Goal: Task Accomplishment & Management: Manage account settings

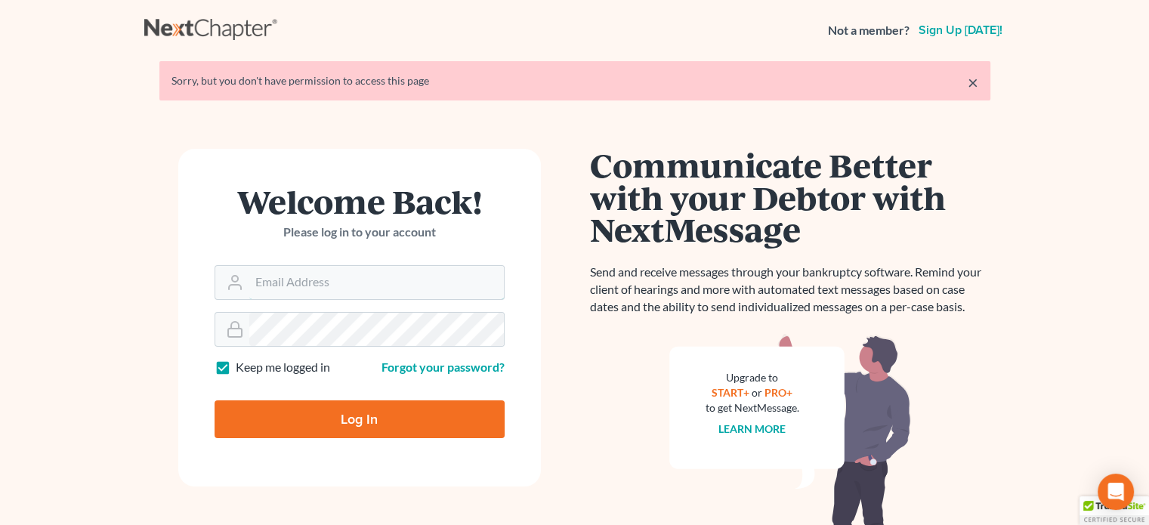
type input "steven@hollandlaw970.com"
click at [387, 426] on input "Log In" at bounding box center [359, 419] width 290 height 38
type input "Thinking..."
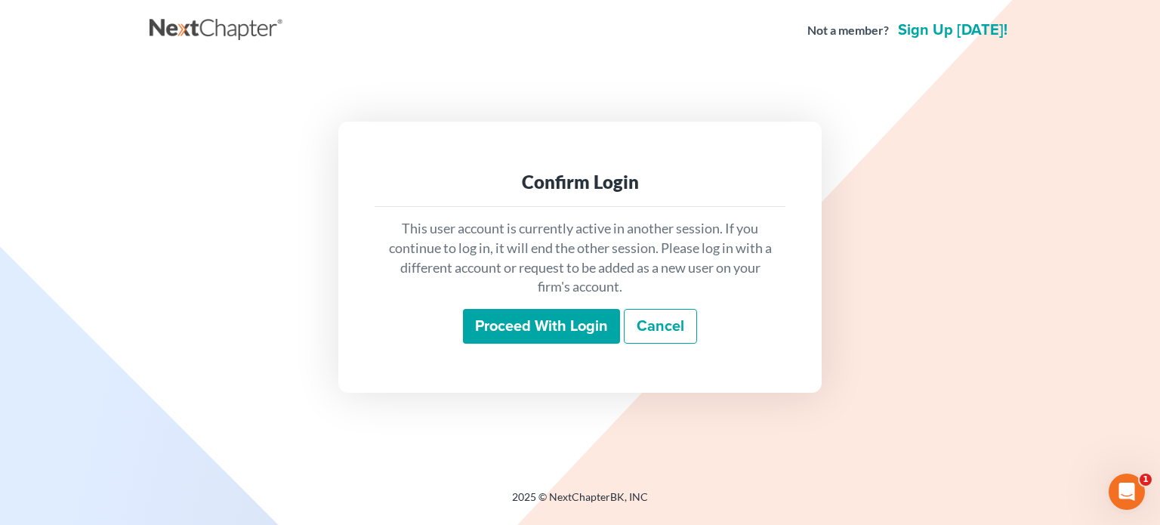
click at [523, 326] on input "Proceed with login" at bounding box center [541, 326] width 157 height 35
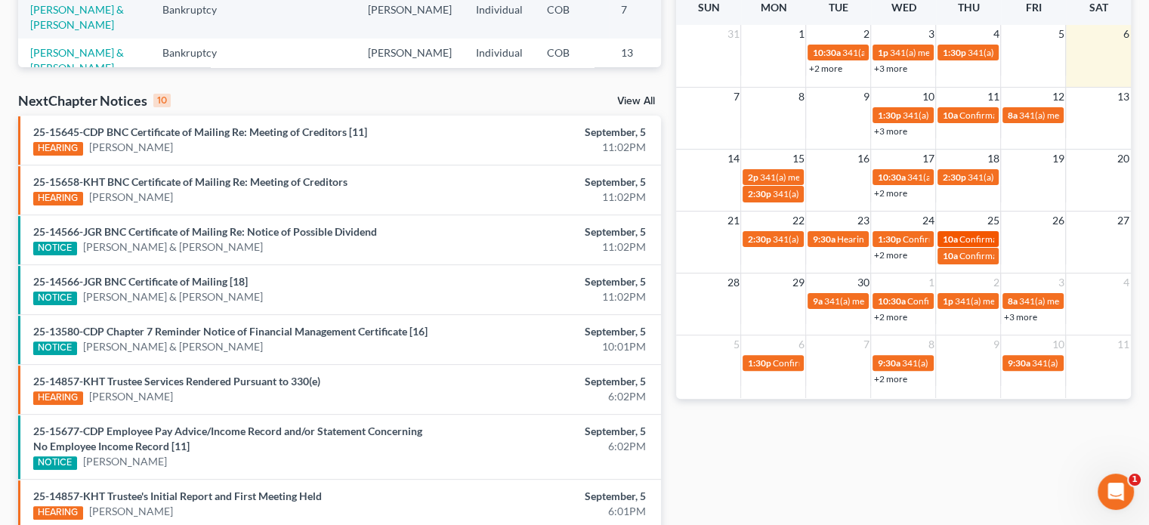
scroll to position [378, 0]
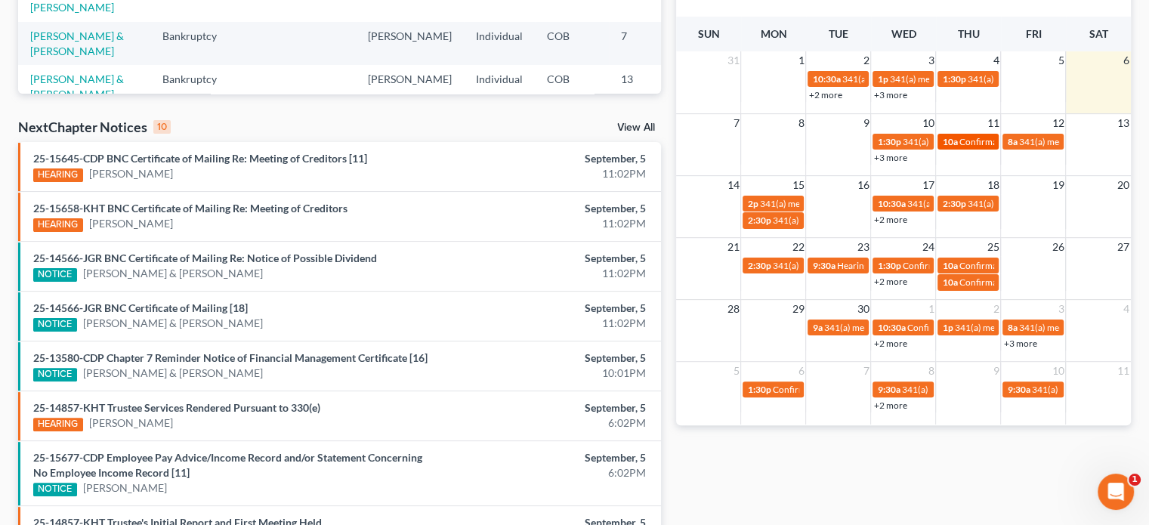
click at [960, 138] on span "Confirmation hearing for Stacy Spears" at bounding box center [1043, 141] width 171 height 11
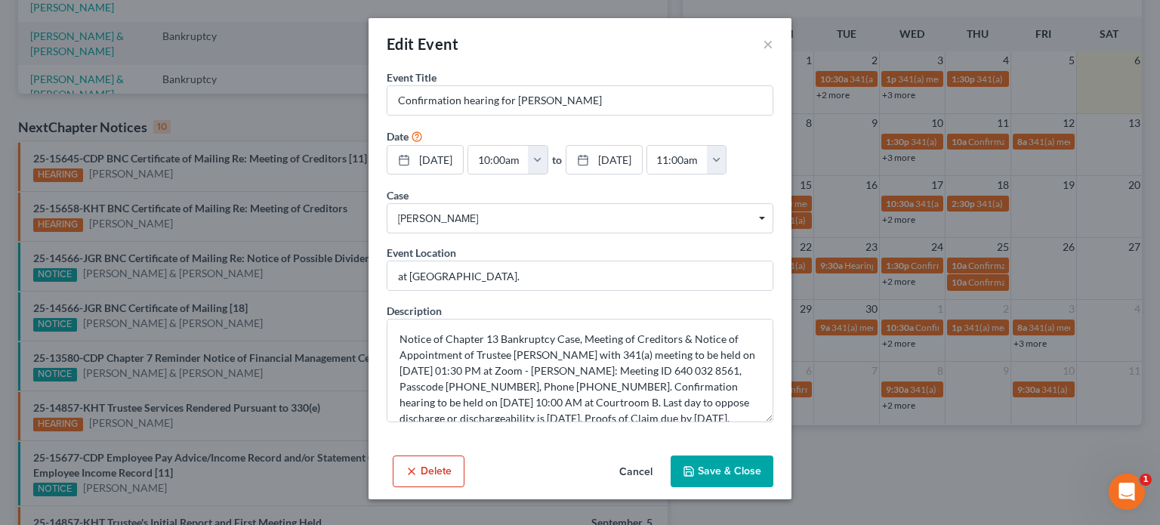
click at [427, 473] on button "Delete" at bounding box center [429, 471] width 72 height 32
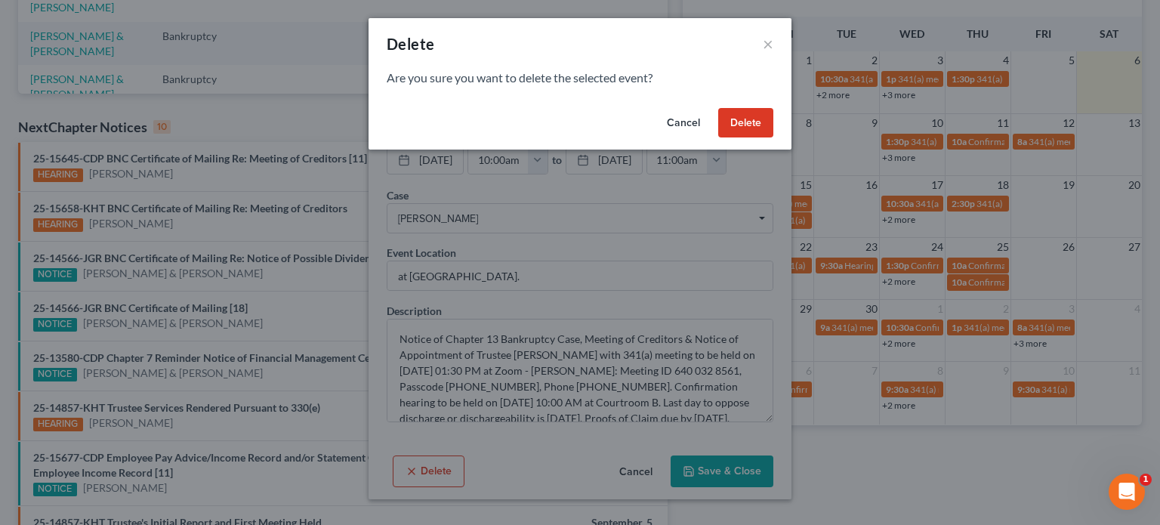
click at [769, 128] on button "Delete" at bounding box center [745, 123] width 55 height 30
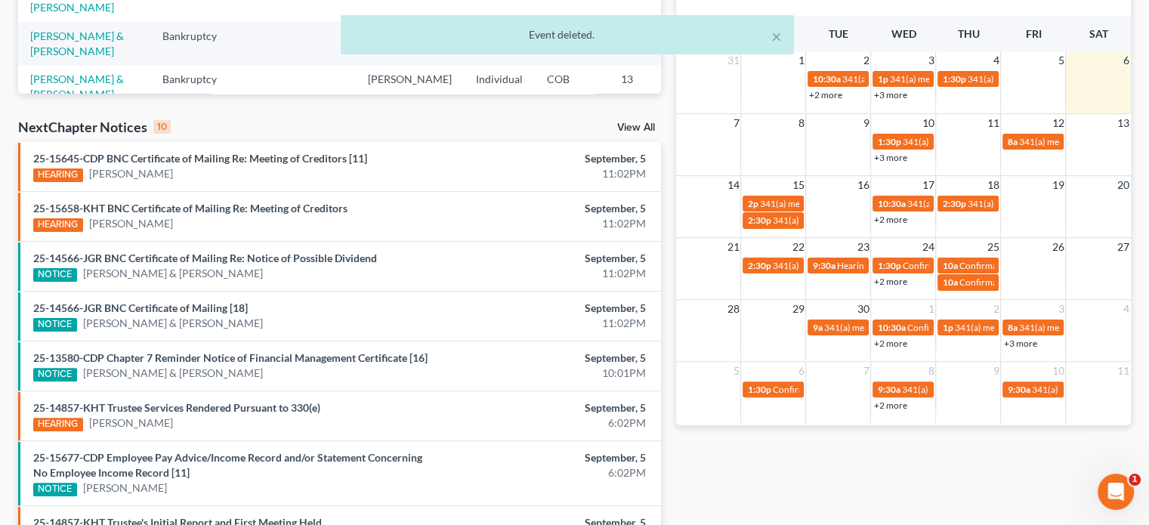
click at [890, 222] on link "+2 more" at bounding box center [889, 219] width 33 height 11
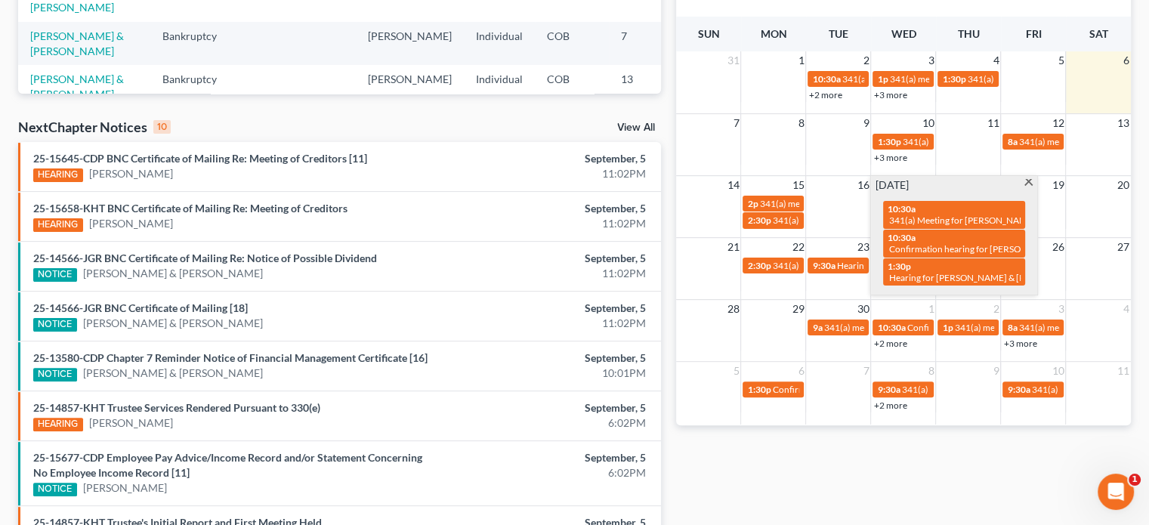
click at [1027, 183] on span at bounding box center [1027, 184] width 11 height 10
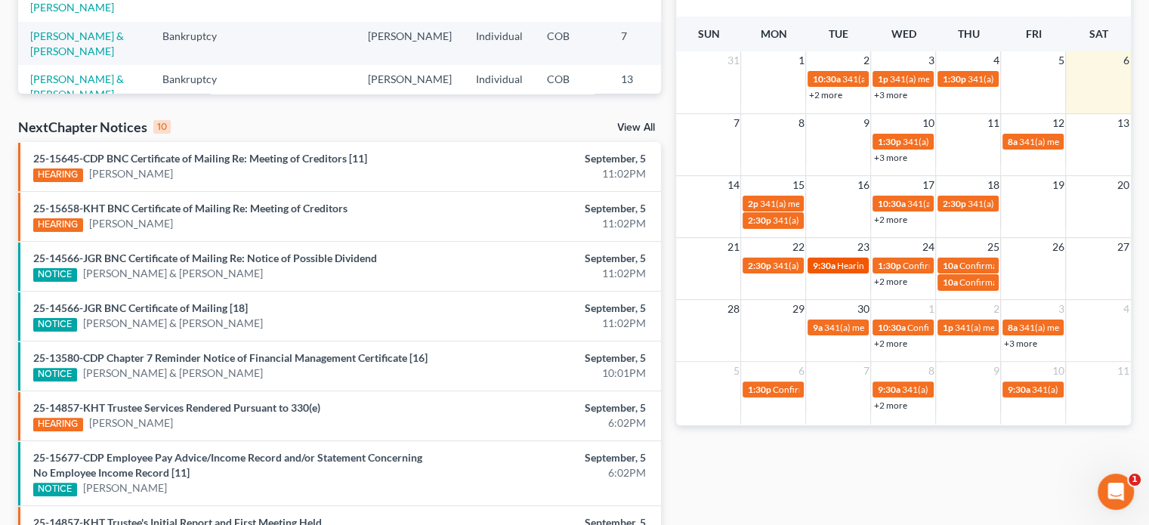
click at [847, 270] on span "Hearing for Shannon Faltak" at bounding box center [895, 265] width 118 height 11
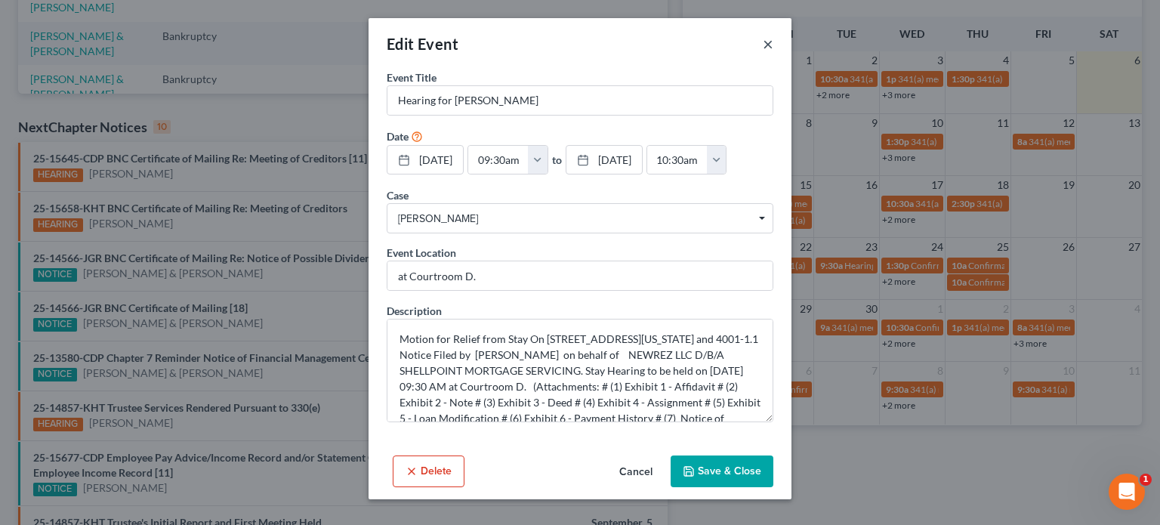
click at [769, 45] on button "×" at bounding box center [768, 44] width 11 height 18
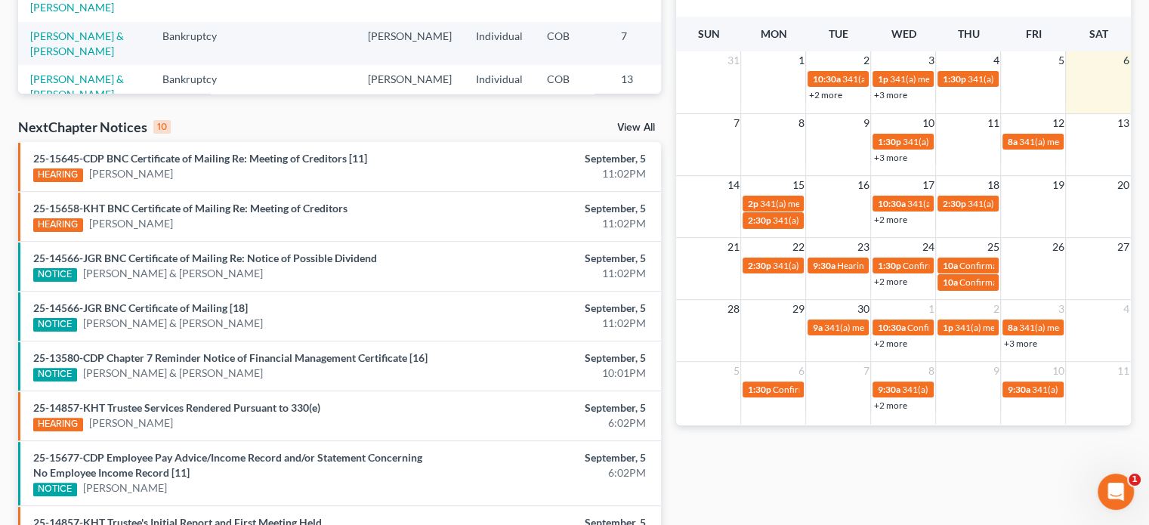
click at [900, 282] on link "+2 more" at bounding box center [889, 281] width 33 height 11
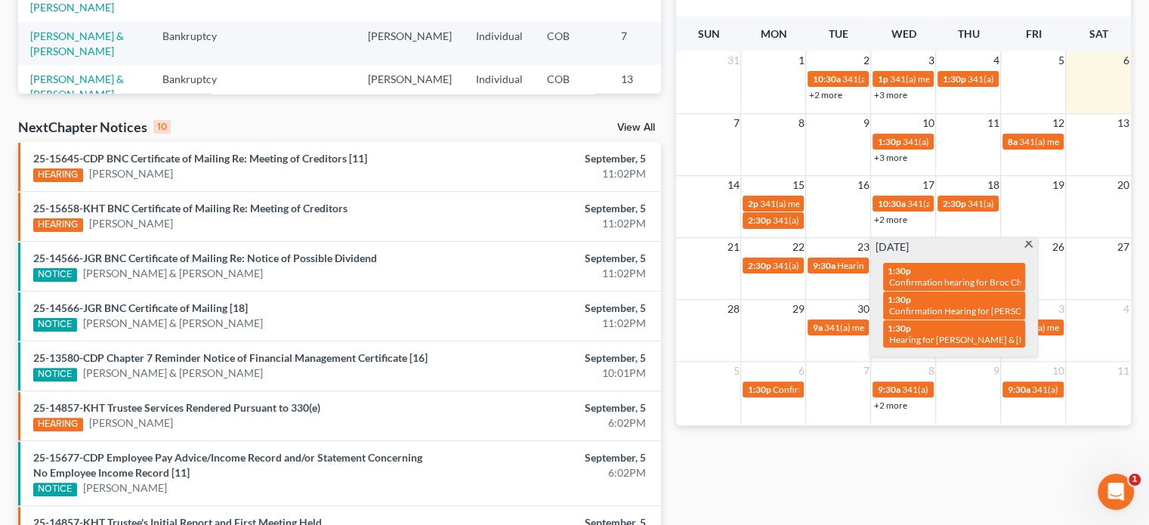
click at [1028, 246] on span at bounding box center [1027, 246] width 11 height 10
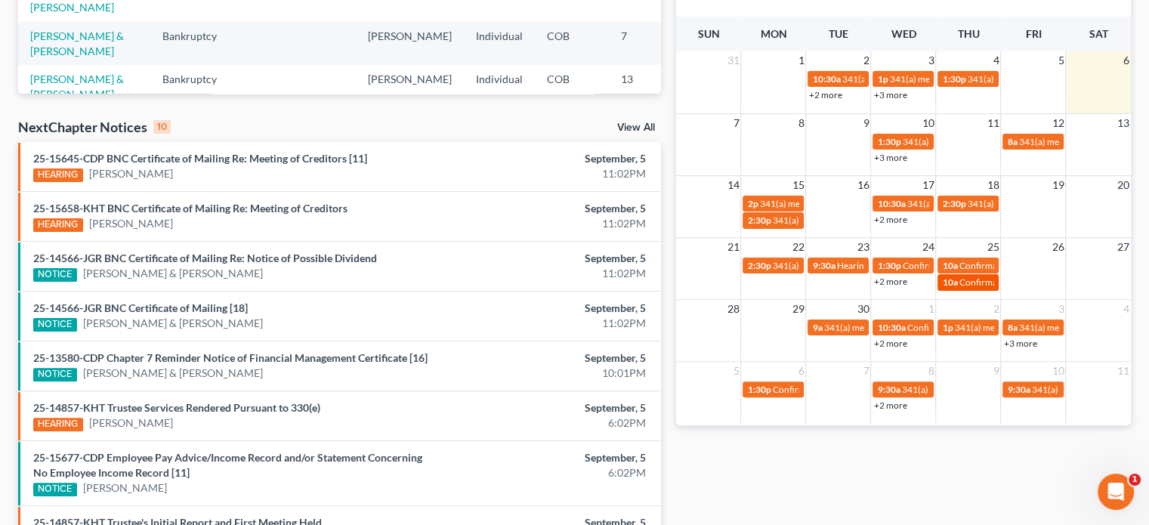
click at [960, 282] on span "Confirmation Hearing for Robert Basevitz & Traci Basevitz" at bounding box center [1084, 281] width 253 height 11
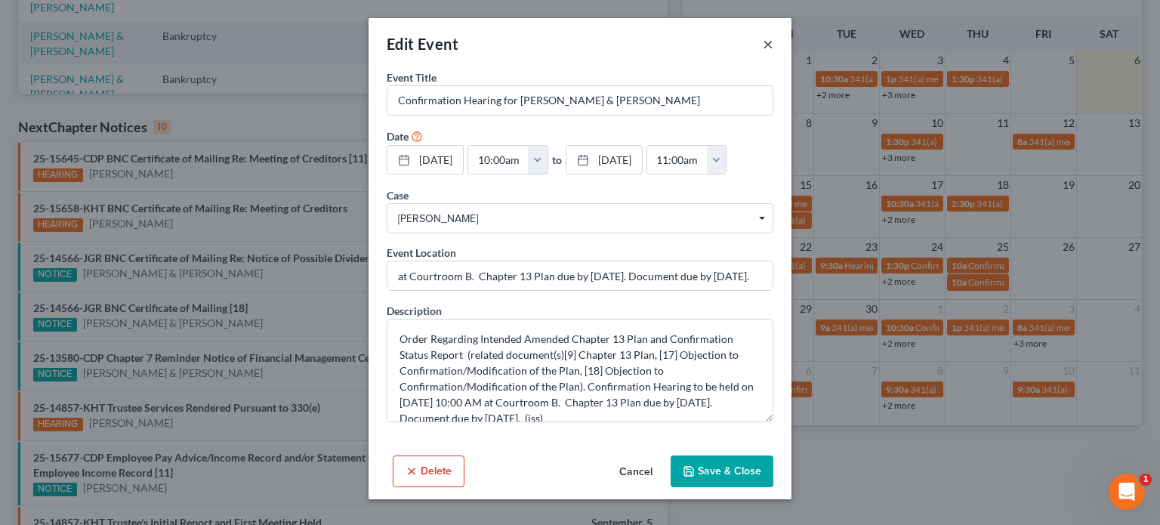
click at [771, 45] on button "×" at bounding box center [768, 44] width 11 height 18
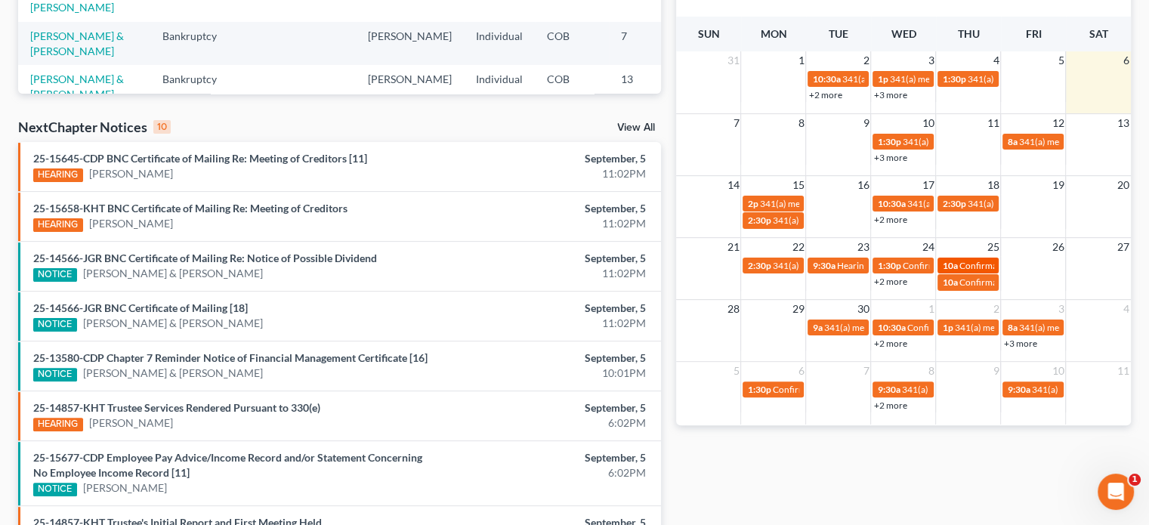
click at [946, 264] on span "10a" at bounding box center [949, 265] width 15 height 11
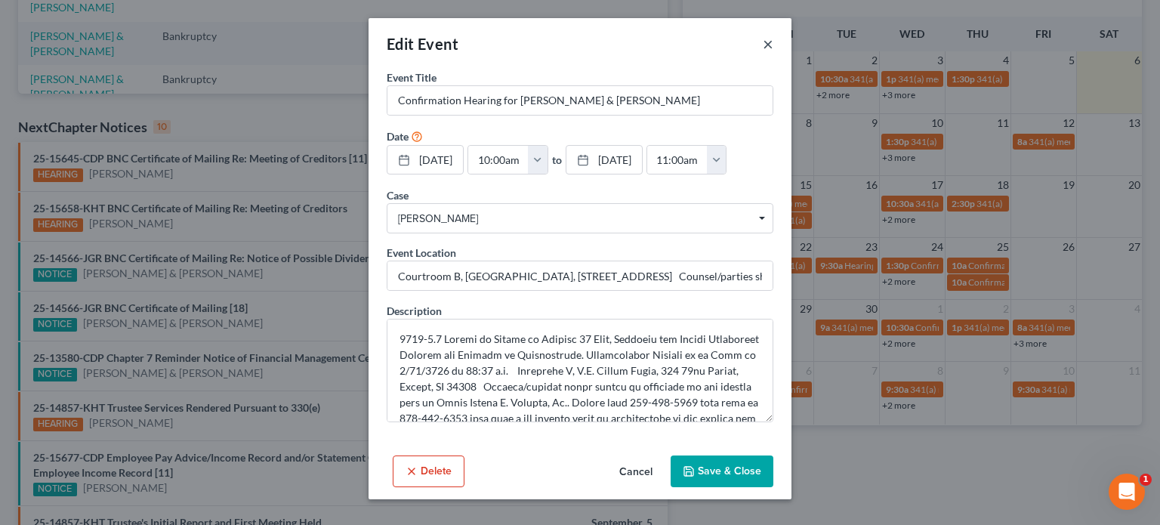
click at [764, 47] on button "×" at bounding box center [768, 44] width 11 height 18
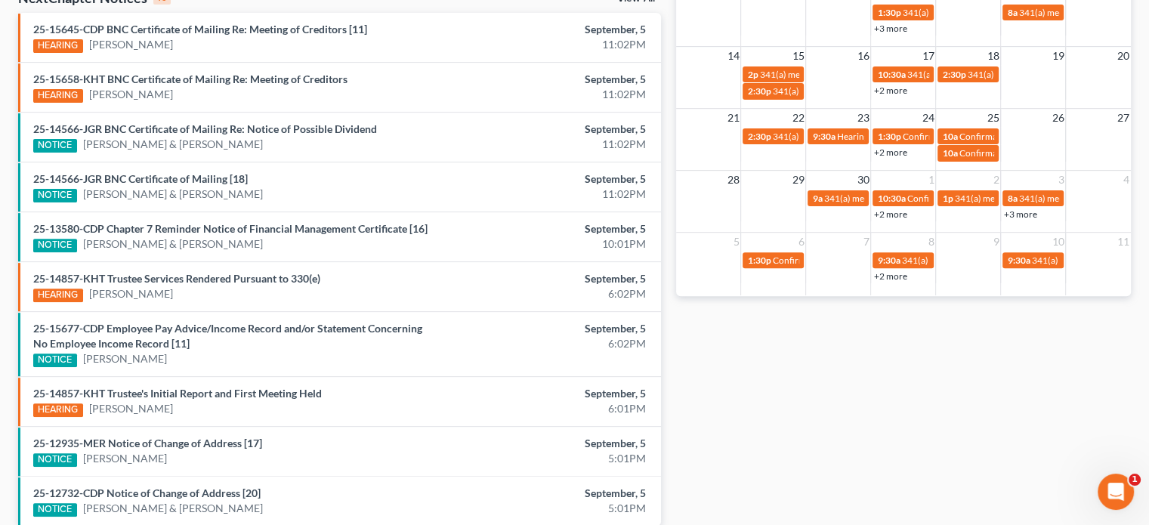
scroll to position [344, 0]
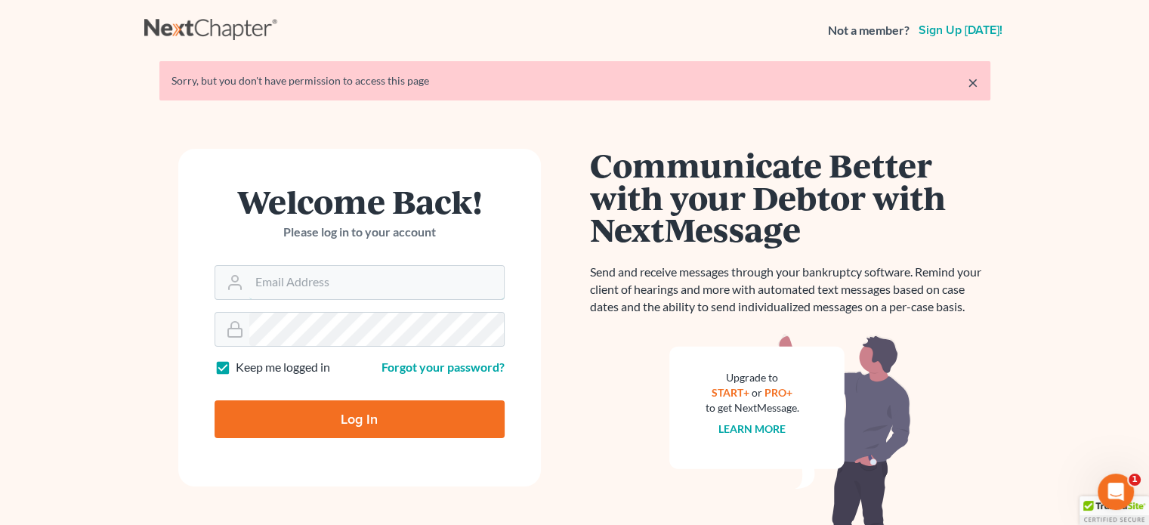
type input "steven@hollandlaw970.com"
click at [440, 422] on input "Log In" at bounding box center [359, 419] width 290 height 38
type input "Thinking..."
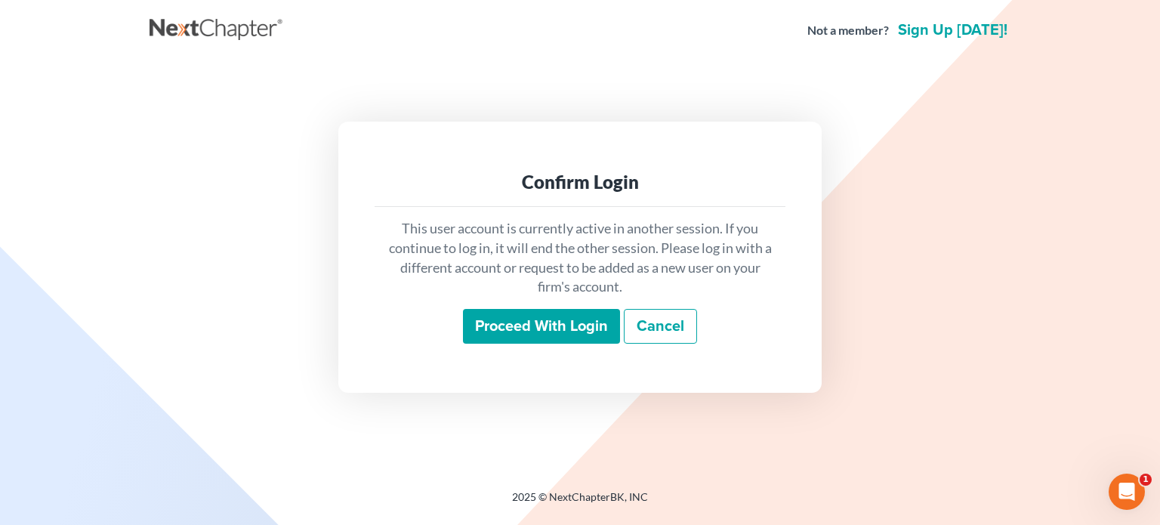
click at [598, 329] on input "Proceed with login" at bounding box center [541, 326] width 157 height 35
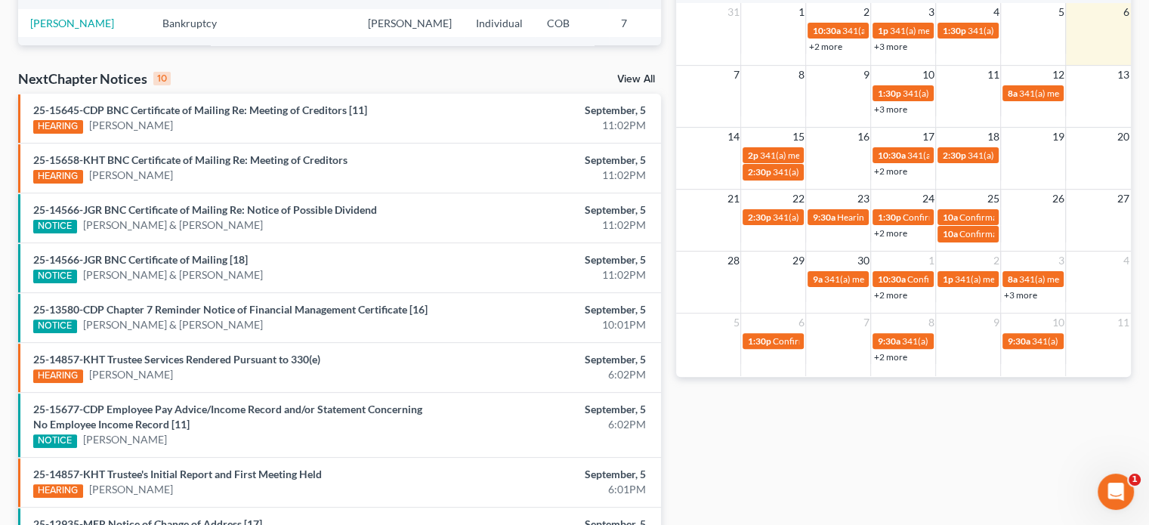
scroll to position [453, 0]
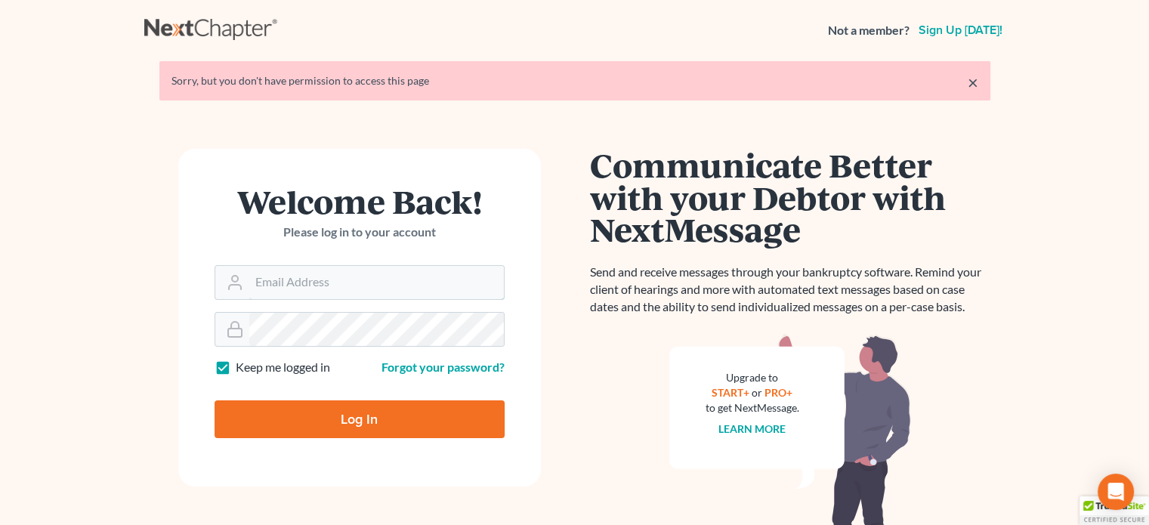
type input "[PERSON_NAME][EMAIL_ADDRESS][DOMAIN_NAME]"
click at [319, 424] on input "Log In" at bounding box center [359, 419] width 290 height 38
type input "Thinking..."
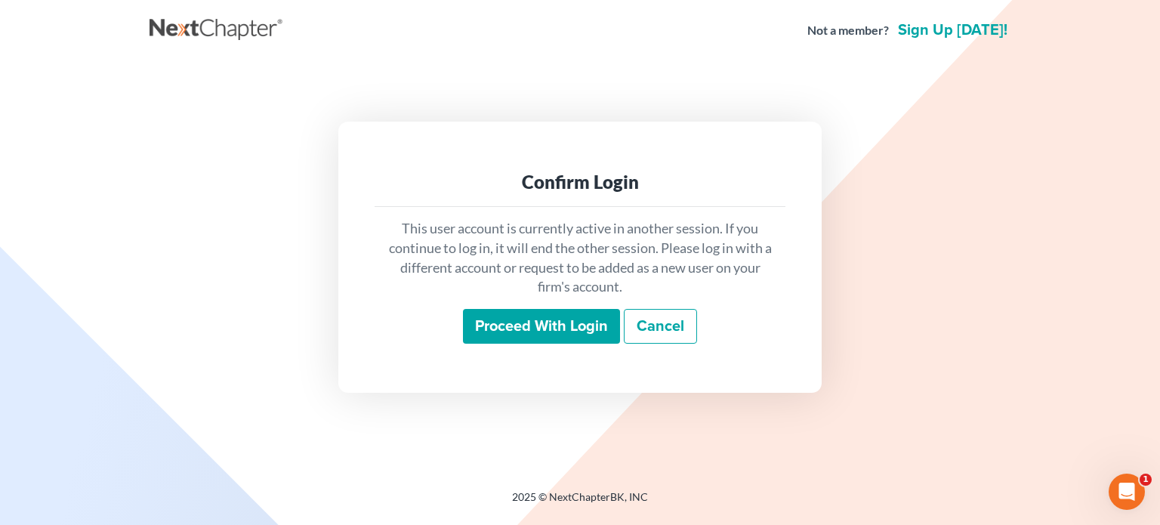
click at [510, 335] on input "Proceed with login" at bounding box center [541, 326] width 157 height 35
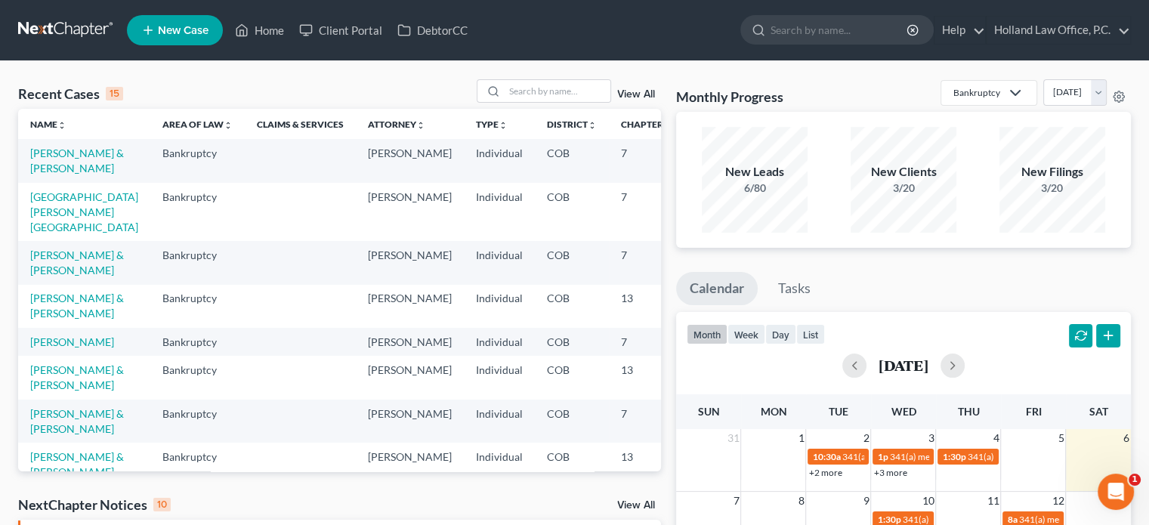
click at [631, 91] on link "View All" at bounding box center [636, 94] width 38 height 11
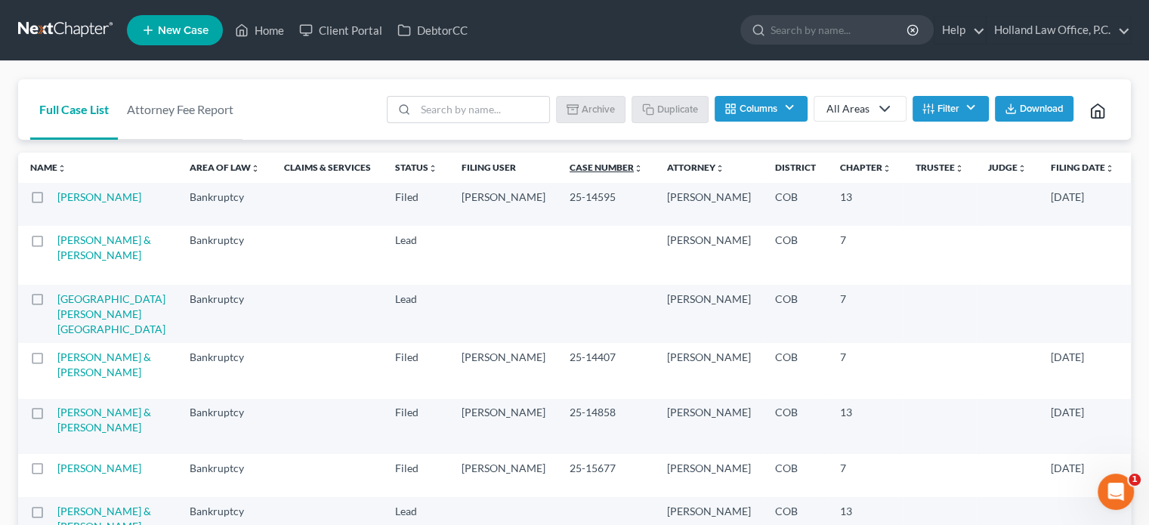
click at [569, 168] on link "Case Number unfold_more expand_more expand_less" at bounding box center [605, 167] width 73 height 11
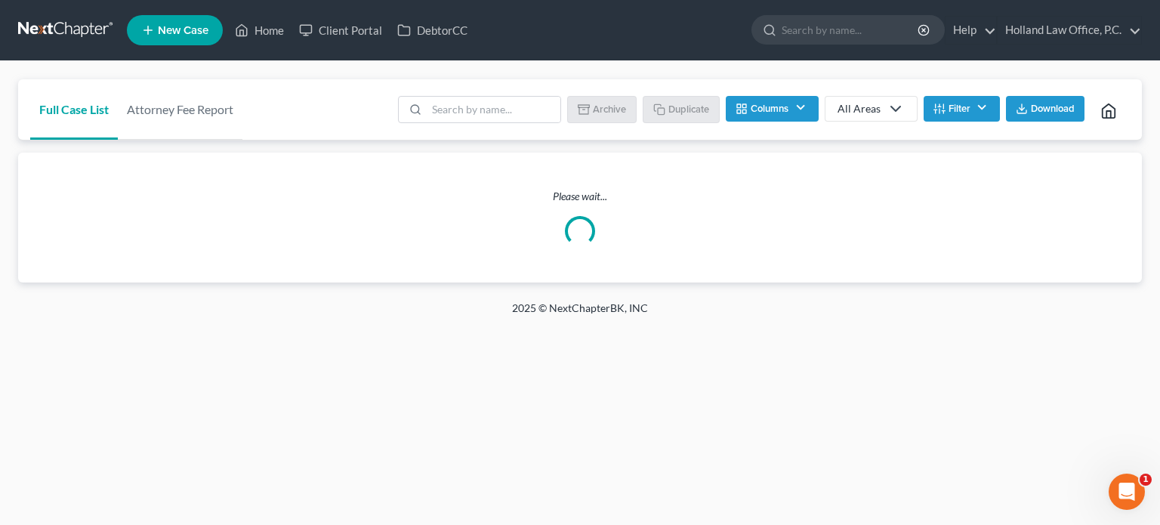
click at [514, 168] on div "Please wait..." at bounding box center [580, 218] width 1124 height 130
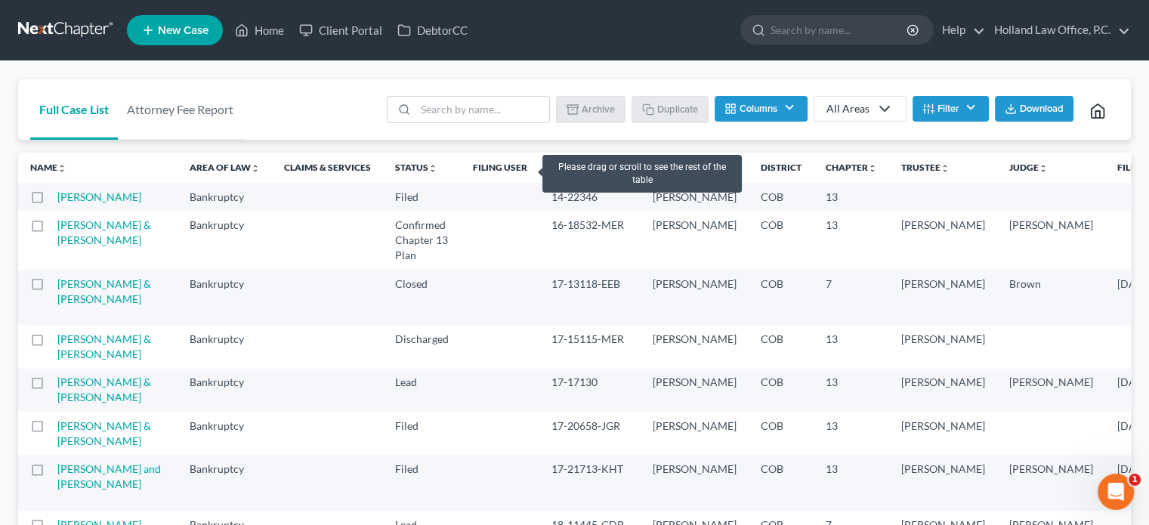
click at [551, 168] on link "Case Number unfold_more expand_more expand_less" at bounding box center [588, 167] width 75 height 11
